Goal: Obtain resource: Download file/media

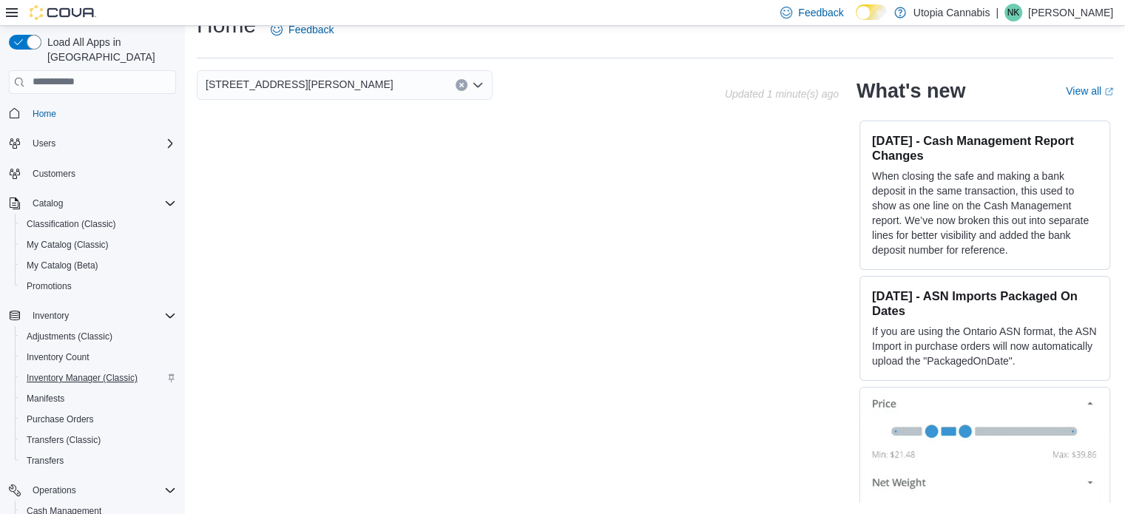
scroll to position [169, 0]
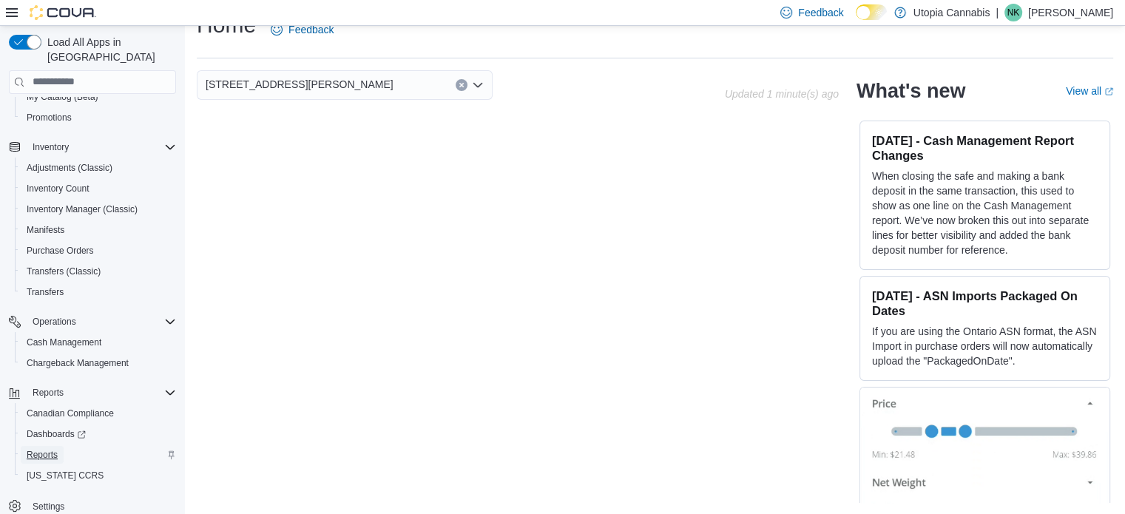
click at [50, 449] on span "Reports" at bounding box center [42, 455] width 31 height 12
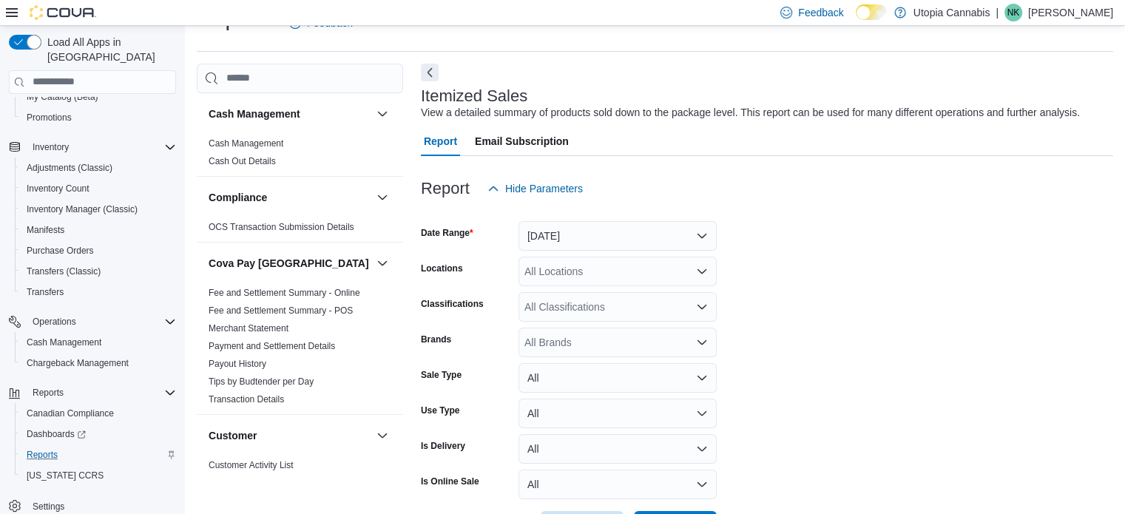
scroll to position [90, 0]
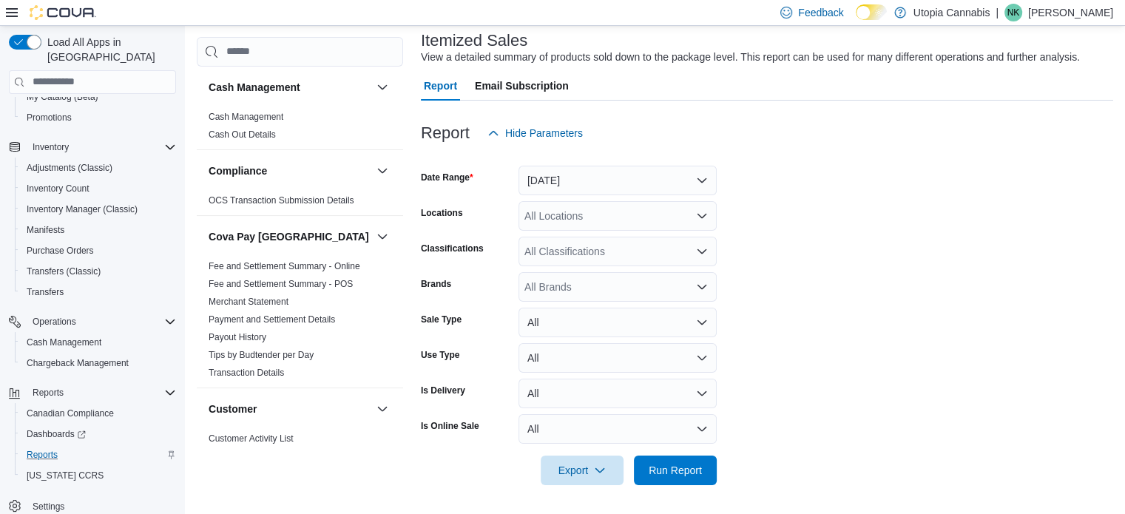
click at [590, 210] on div "All Locations" at bounding box center [618, 216] width 198 height 30
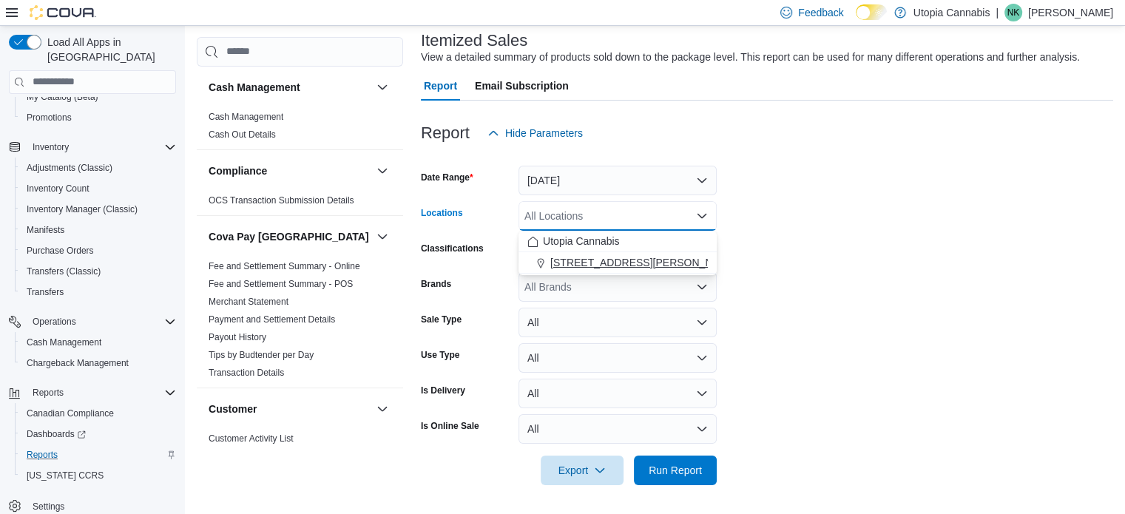
click at [634, 260] on span "1252 Lawrence Ave E Unit 4" at bounding box center [645, 262] width 188 height 15
click at [767, 277] on form "Date Range Yesterday Locations 1252 Lawrence Ave E Unit 4 Combo box. Selected. …" at bounding box center [767, 316] width 693 height 337
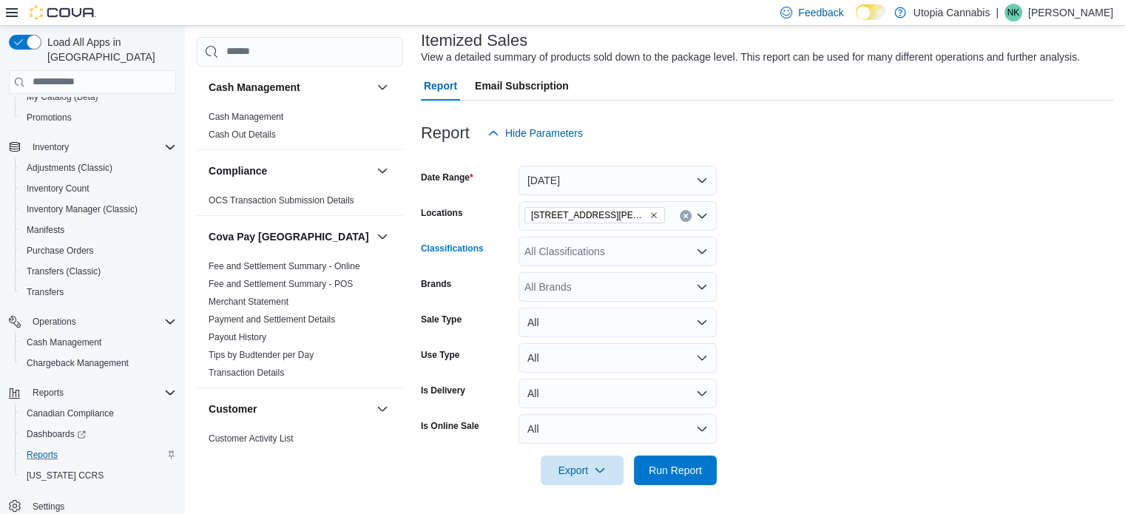
click at [701, 254] on icon "Open list of options" at bounding box center [702, 252] width 12 height 12
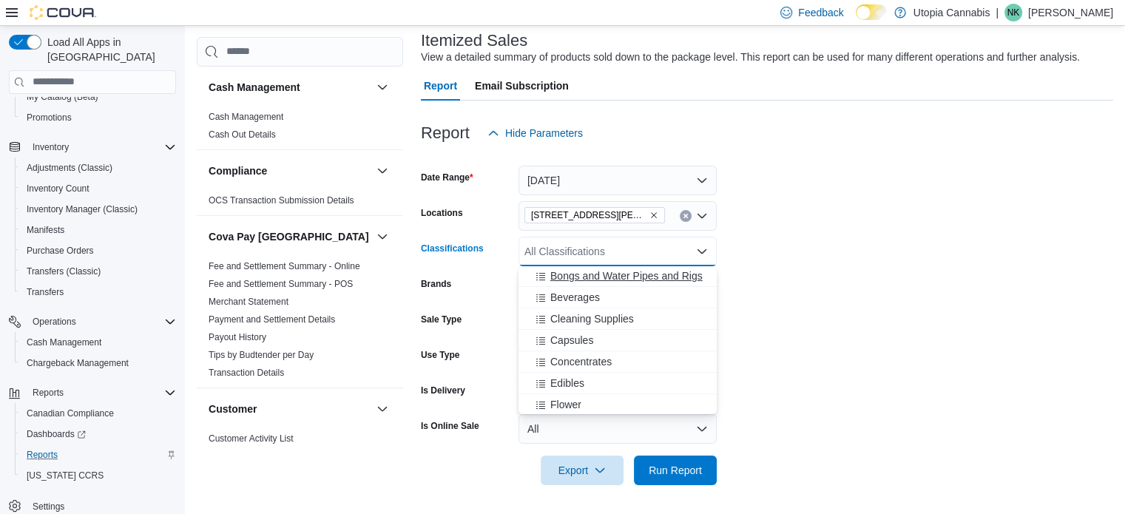
scroll to position [70, 0]
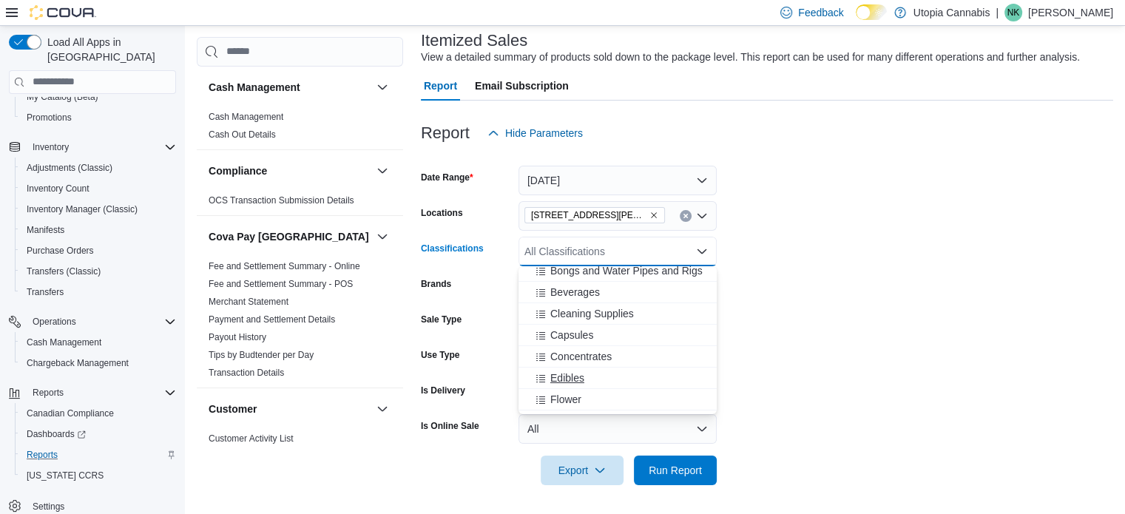
click at [554, 378] on span "Edibles" at bounding box center [568, 378] width 34 height 15
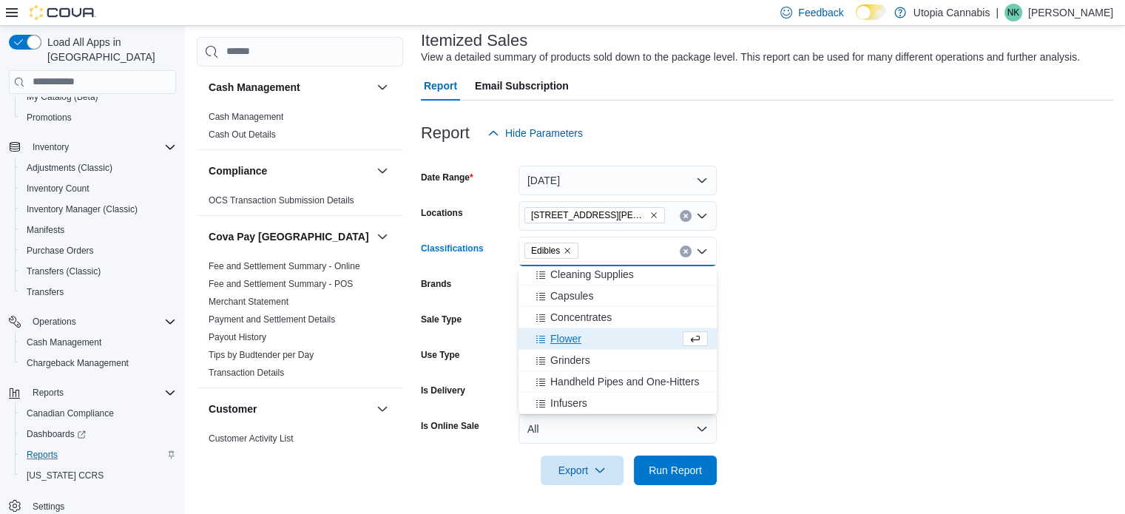
click at [565, 334] on span "Flower" at bounding box center [566, 338] width 31 height 15
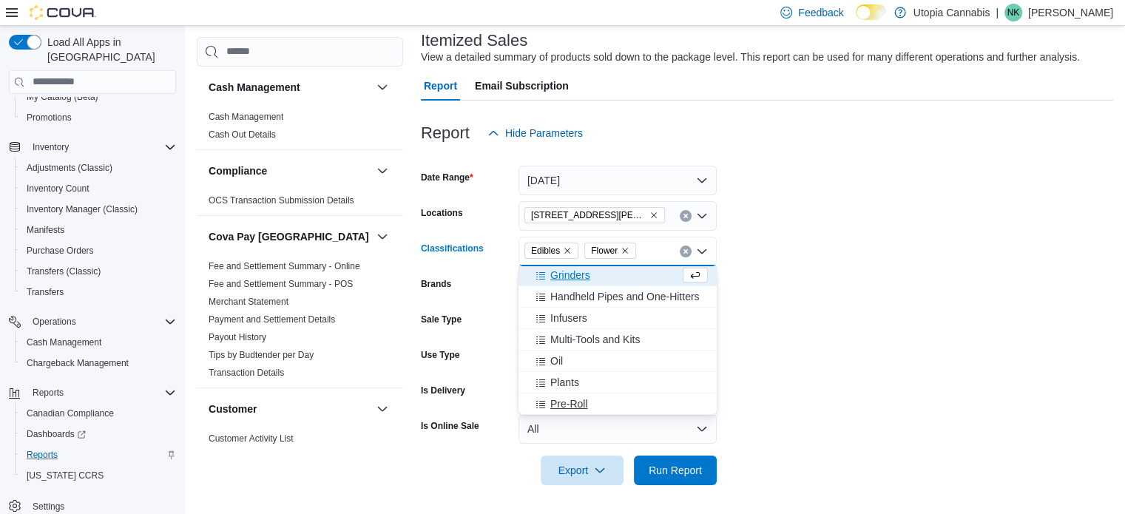
click at [572, 408] on span "Pre-Roll" at bounding box center [570, 404] width 38 height 15
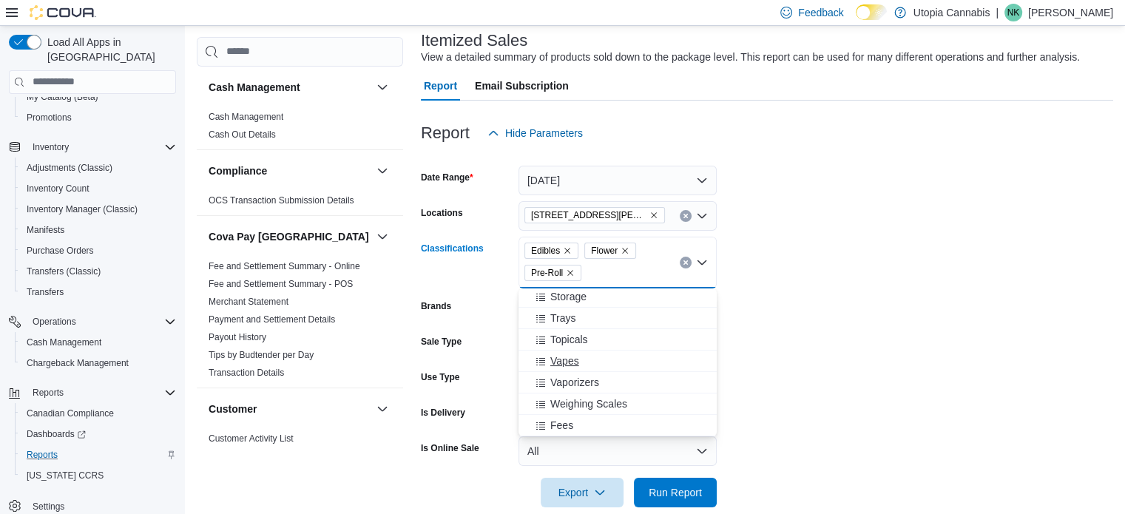
click at [575, 363] on span "Vapes" at bounding box center [565, 361] width 29 height 15
click at [874, 372] on form "Date Range Yesterday Locations 1252 Lawrence Ave E Unit 4 Classifications Edibl…" at bounding box center [767, 328] width 693 height 360
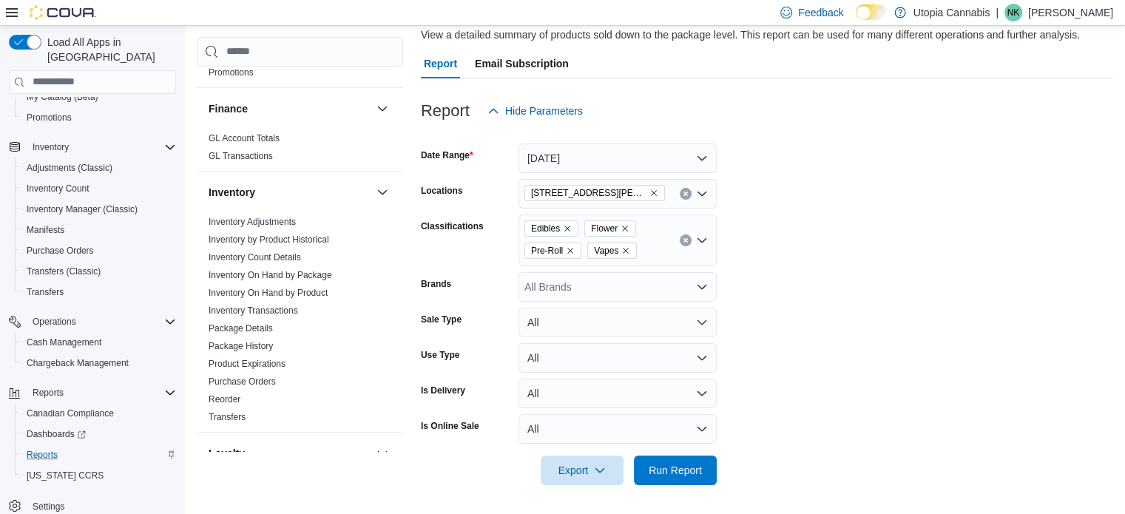
scroll to position [633, 0]
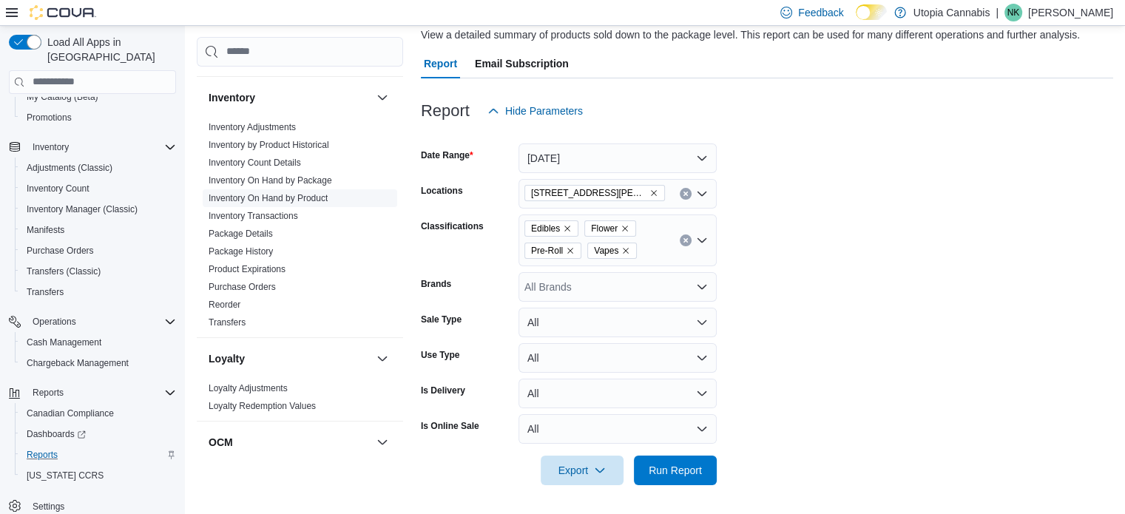
click at [306, 198] on link "Inventory On Hand by Product" at bounding box center [268, 198] width 119 height 10
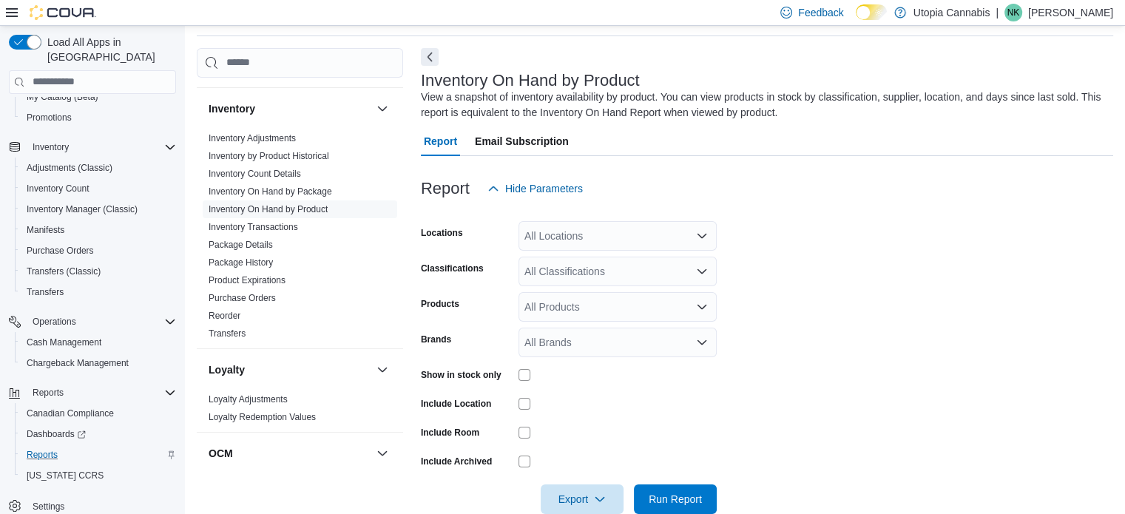
scroll to position [78, 0]
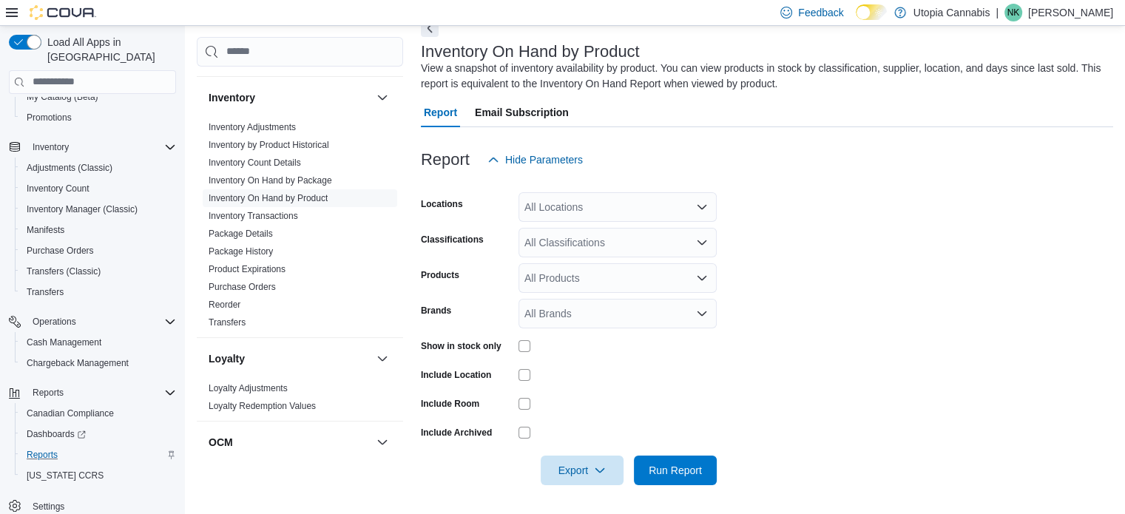
click at [620, 213] on div "All Locations" at bounding box center [618, 207] width 198 height 30
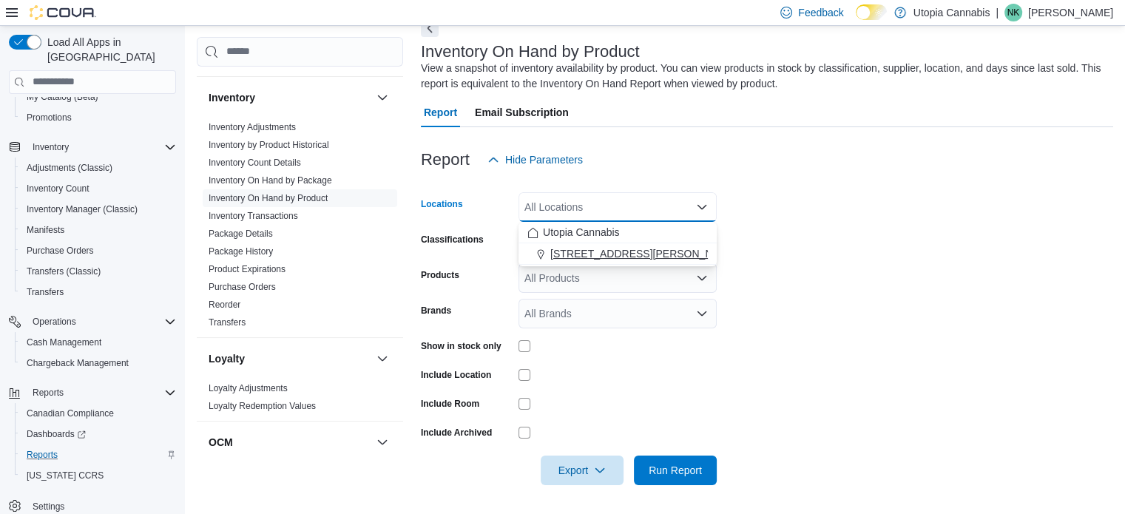
click at [635, 254] on span "1252 Lawrence Ave E Unit 4" at bounding box center [645, 253] width 188 height 15
click at [937, 229] on form "Locations 1252 Lawrence Ave E Unit 4 Combo box. Selected. 1252 Lawrence Ave E U…" at bounding box center [767, 330] width 693 height 311
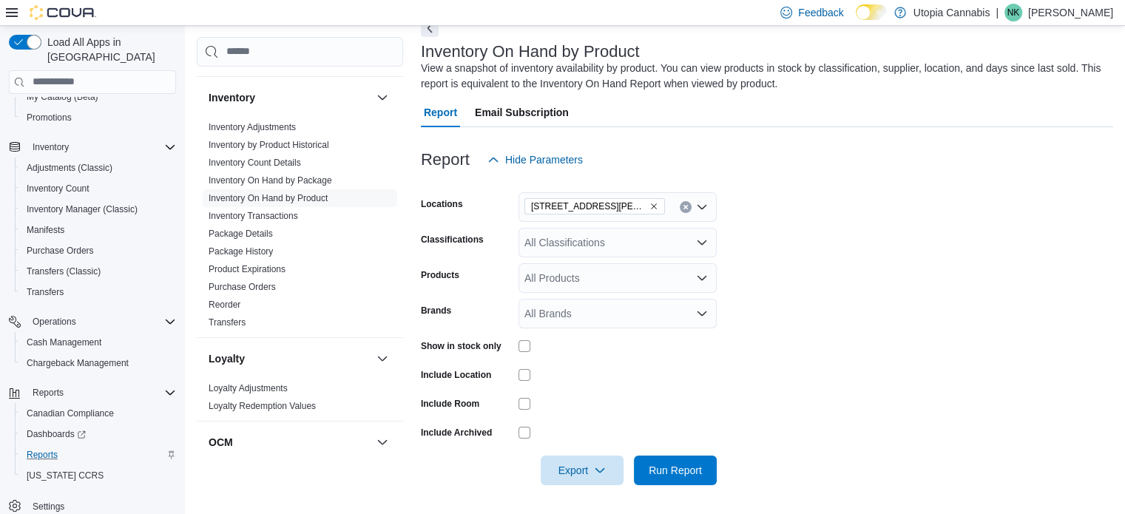
click at [619, 248] on div "All Classifications" at bounding box center [618, 243] width 198 height 30
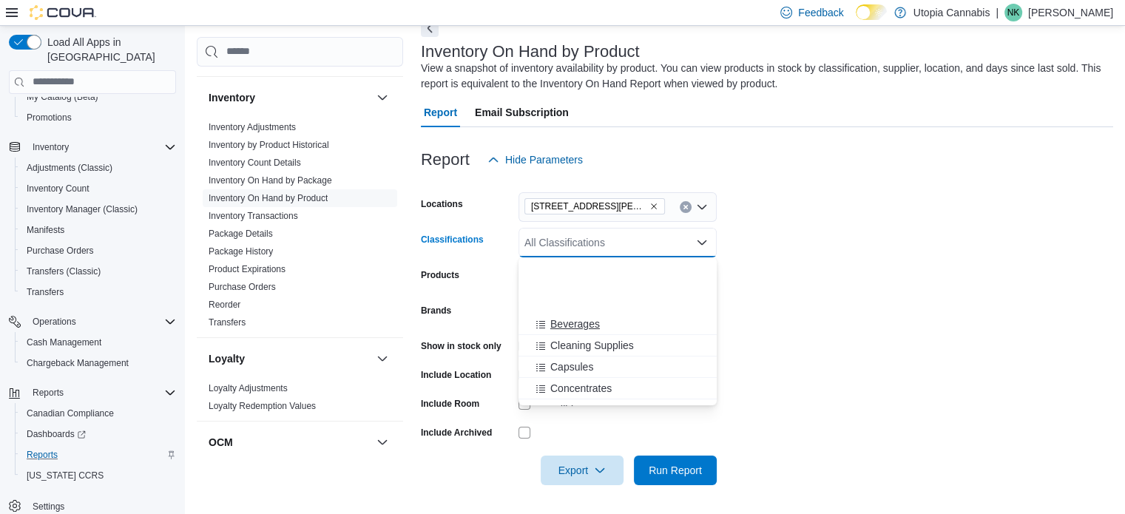
scroll to position [132, 0]
click at [575, 295] on button "Concentrates" at bounding box center [618, 285] width 198 height 21
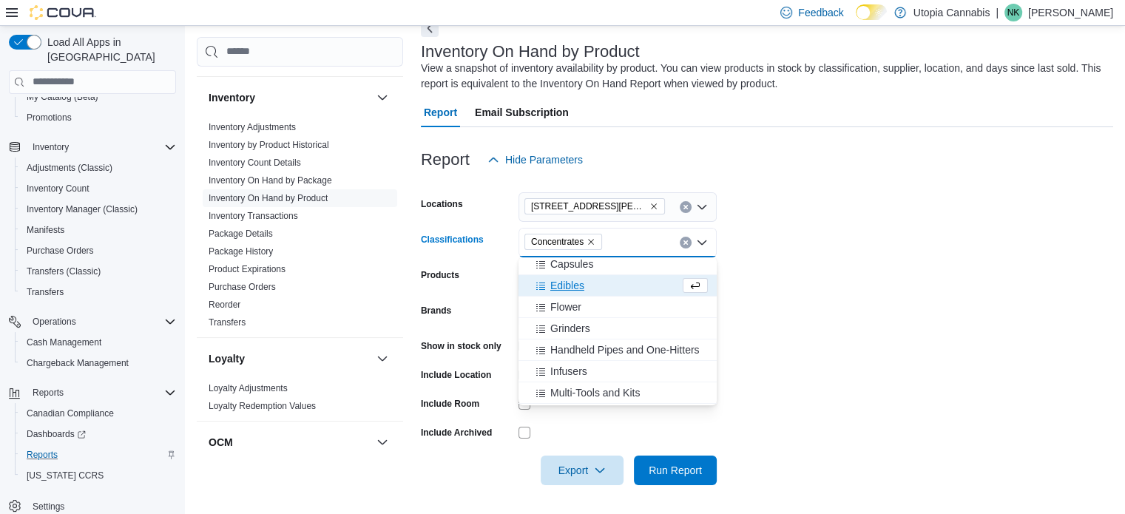
click at [593, 239] on icon "Remove Concentrates from selection in this group" at bounding box center [591, 242] width 6 height 6
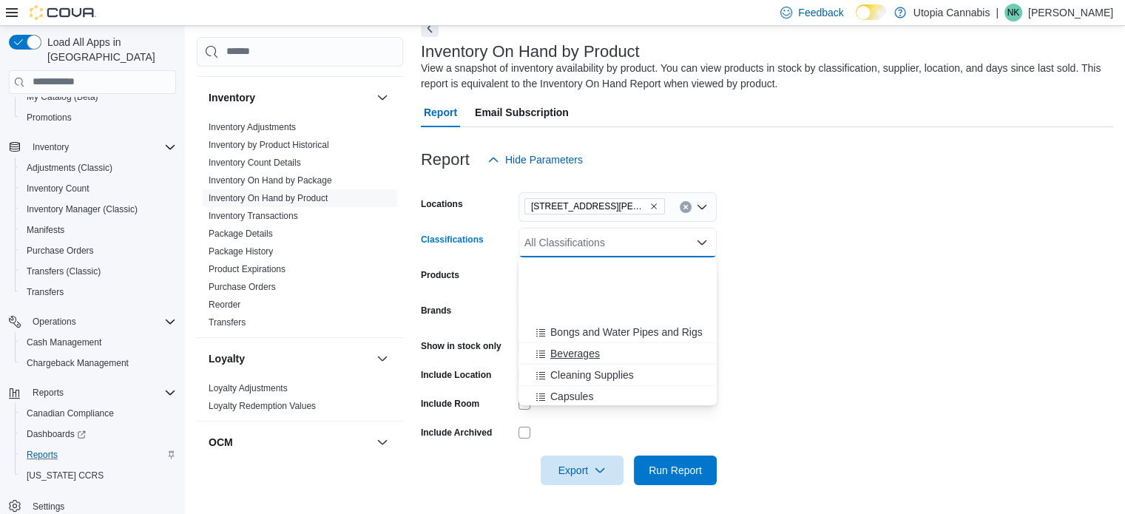
scroll to position [94, 0]
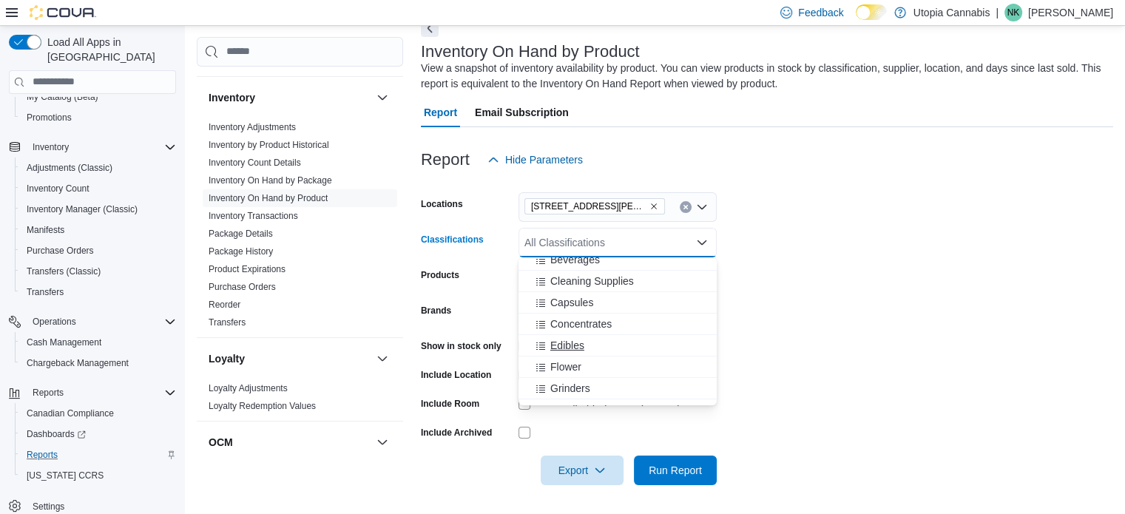
click at [573, 346] on span "Edibles" at bounding box center [568, 345] width 34 height 15
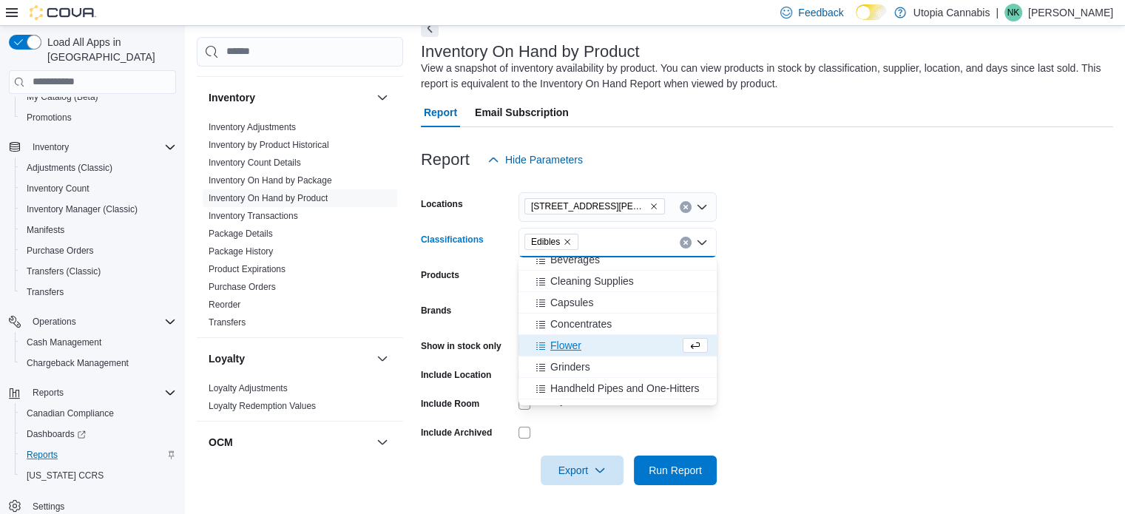
click at [558, 343] on span "Flower" at bounding box center [566, 345] width 31 height 15
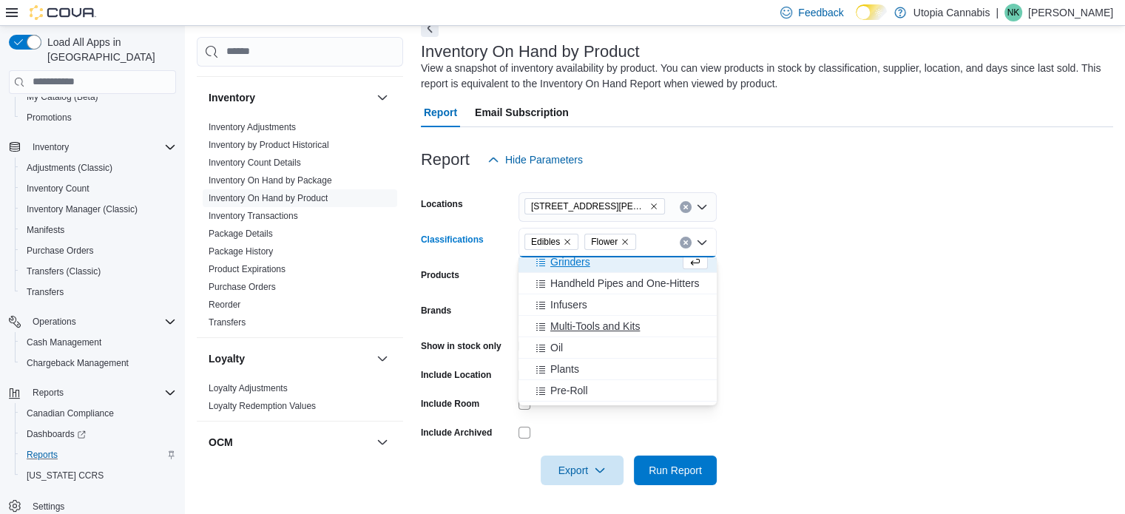
scroll to position [178, 0]
click at [562, 384] on span "Pre-Roll" at bounding box center [570, 390] width 38 height 15
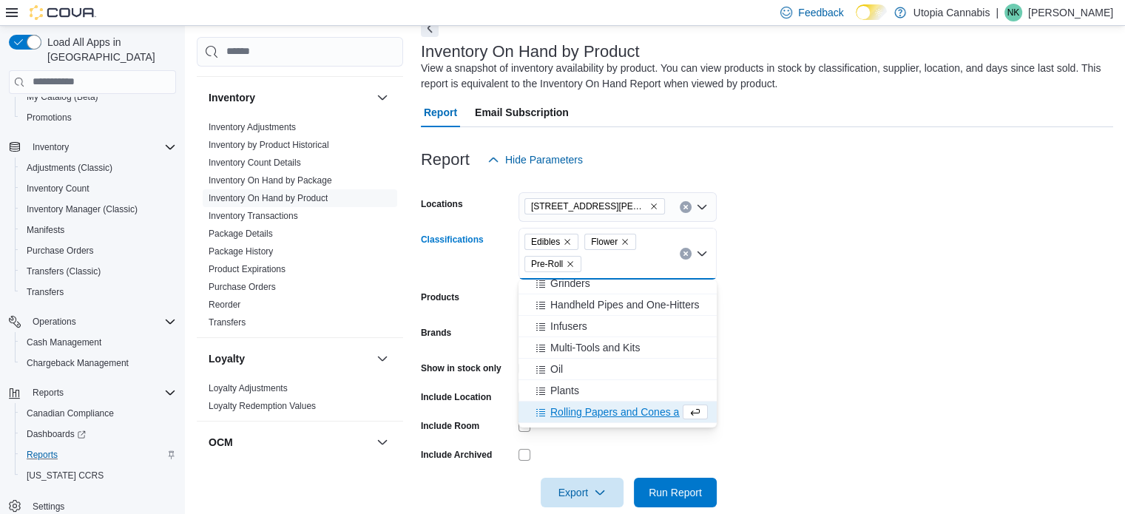
scroll to position [280, 0]
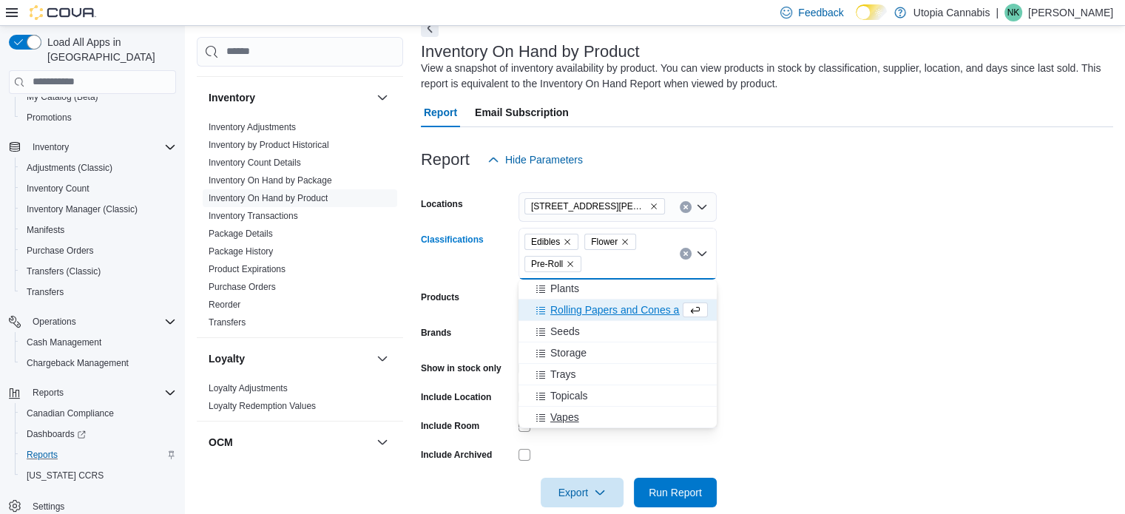
click at [588, 422] on div "Vapes" at bounding box center [618, 417] width 181 height 15
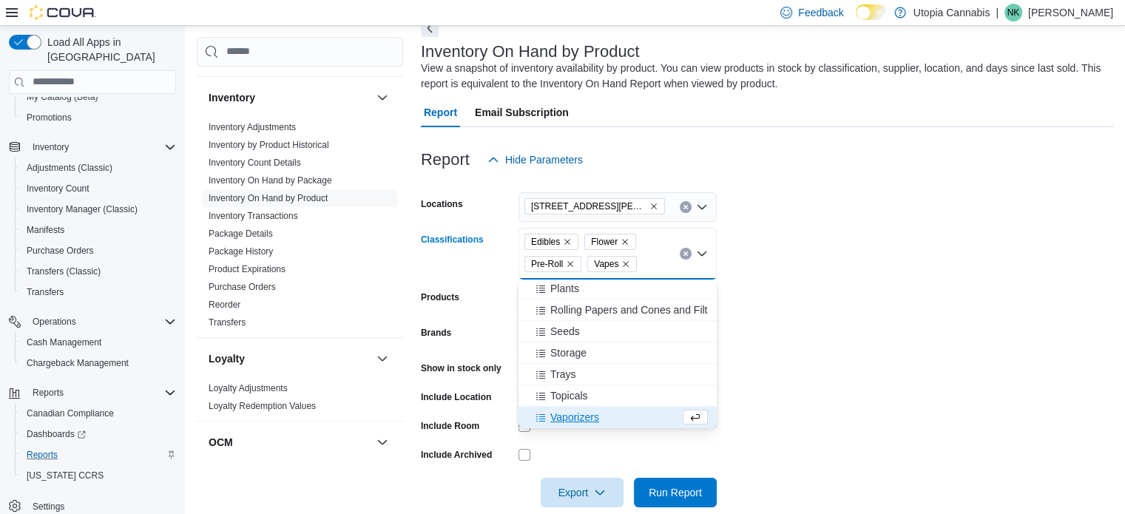
scroll to position [281, 0]
click at [793, 338] on form "Locations 1252 Lawrence Ave E Unit 4 Classifications Edibles Flower Pre-Roll Va…" at bounding box center [767, 341] width 693 height 333
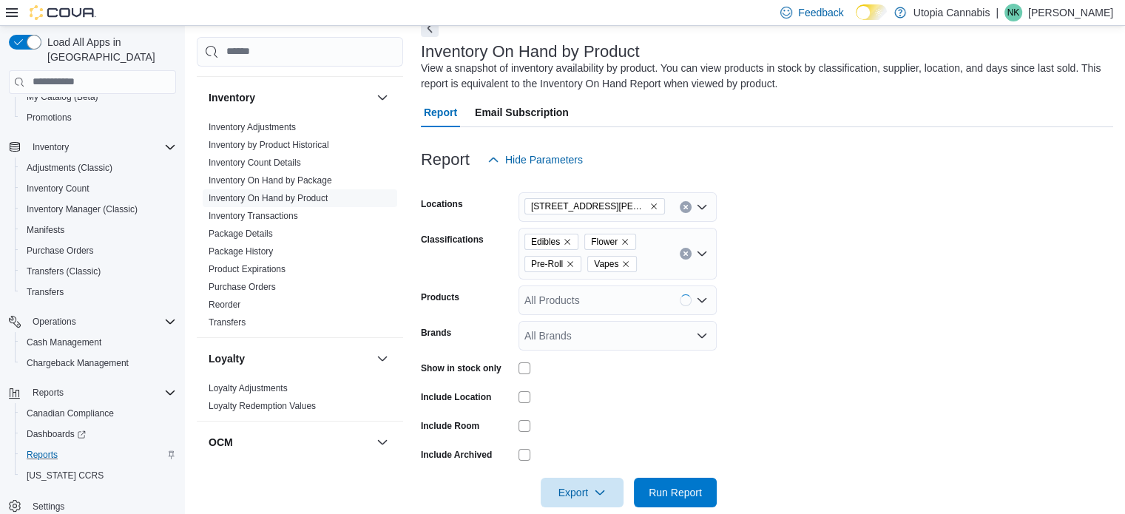
scroll to position [101, 0]
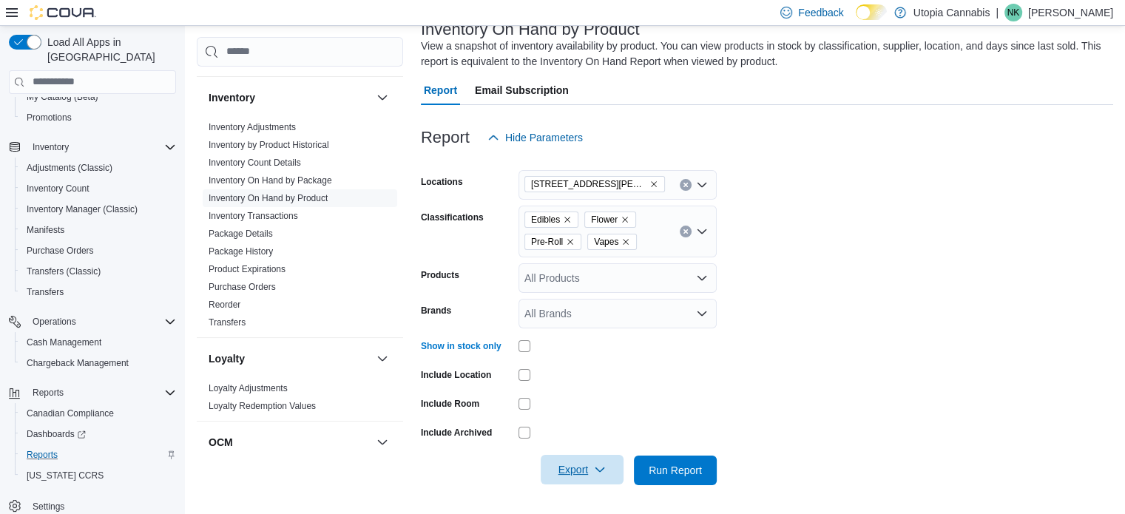
click at [583, 476] on span "Export" at bounding box center [582, 470] width 65 height 30
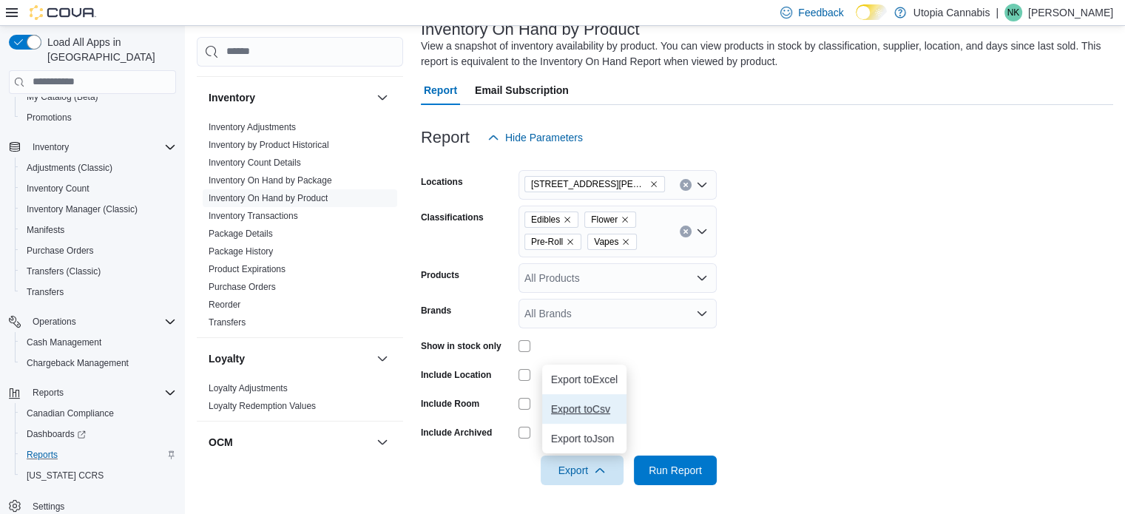
click at [612, 405] on span "Export to Csv" at bounding box center [584, 409] width 67 height 12
click at [824, 186] on form "Locations 1252 Lawrence Ave E Unit 4 Classifications Edibles Flower Pre-Roll Va…" at bounding box center [767, 318] width 693 height 333
